Goal: Subscribe to service/newsletter

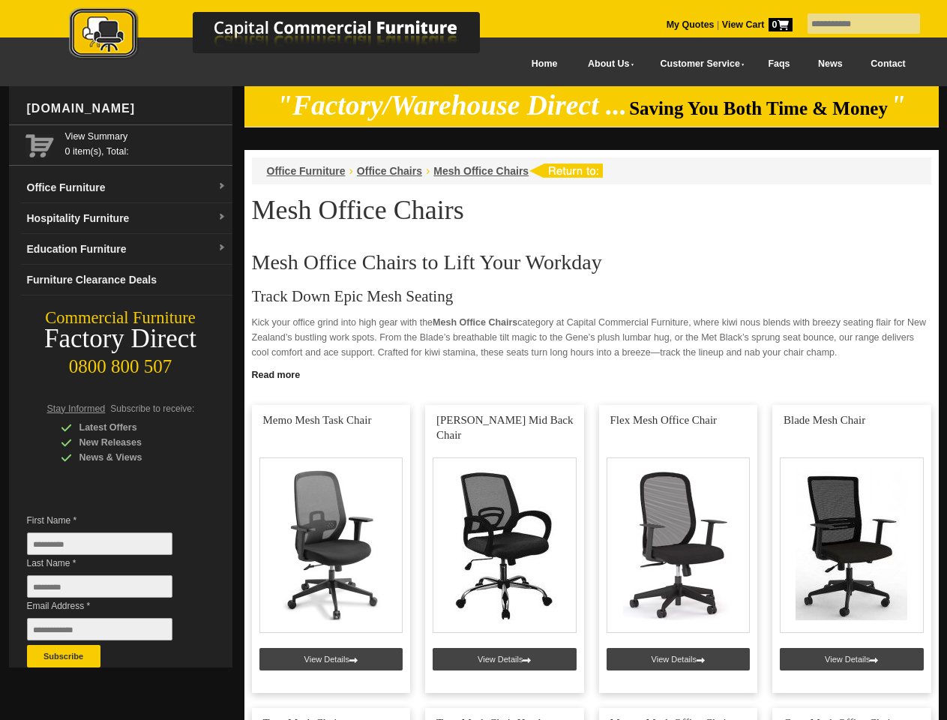
click at [854, 24] on input "text" at bounding box center [864, 24] width 113 height 20
click at [111, 590] on input "Last Name *" at bounding box center [100, 586] width 146 height 23
click at [64, 656] on button "Subscribe" at bounding box center [64, 656] width 74 height 23
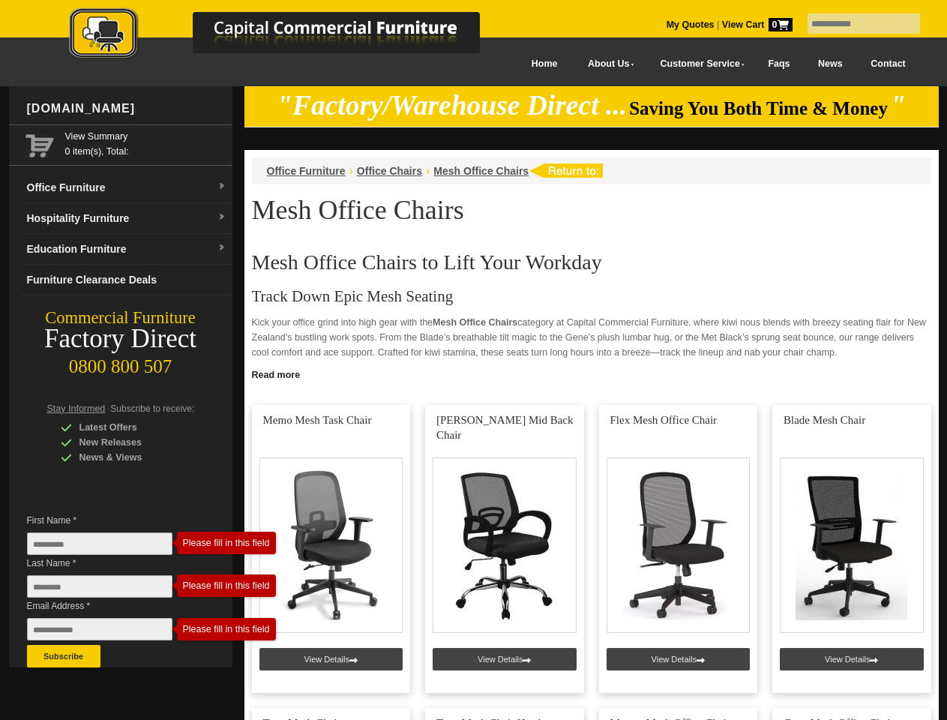
click at [592, 374] on link "Read more" at bounding box center [592, 373] width 695 height 19
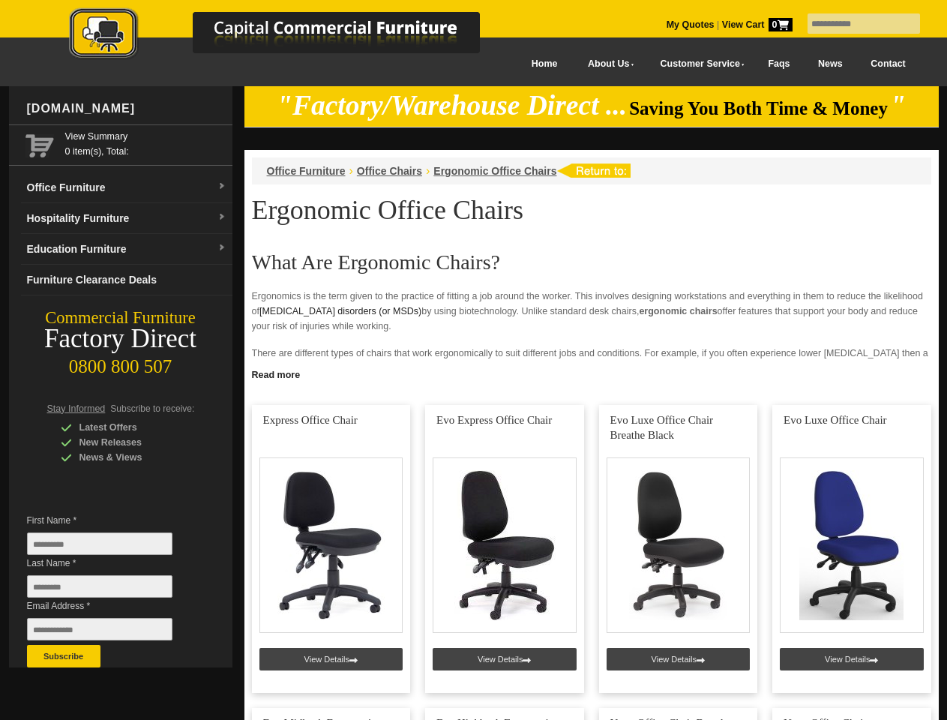
click at [854, 24] on input "text" at bounding box center [864, 24] width 113 height 20
click at [111, 590] on input "Last Name *" at bounding box center [100, 586] width 146 height 23
click at [64, 656] on button "Subscribe" at bounding box center [64, 656] width 74 height 23
click at [592, 374] on link "Read more" at bounding box center [592, 373] width 695 height 19
